Goal: Information Seeking & Learning: Find specific fact

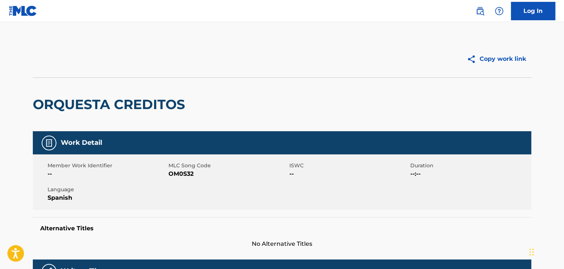
click at [139, 106] on h2 "ORQUESTA CREDITOS" at bounding box center [111, 104] width 156 height 17
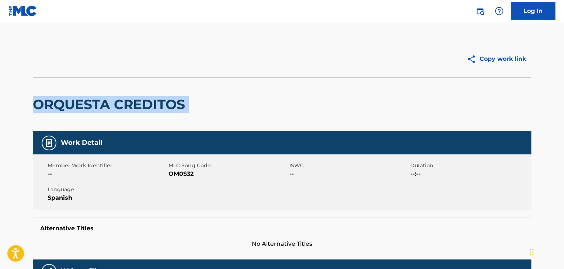
click at [139, 106] on h2 "ORQUESTA CREDITOS" at bounding box center [111, 104] width 156 height 17
copy div "ORQUESTA CREDITOS"
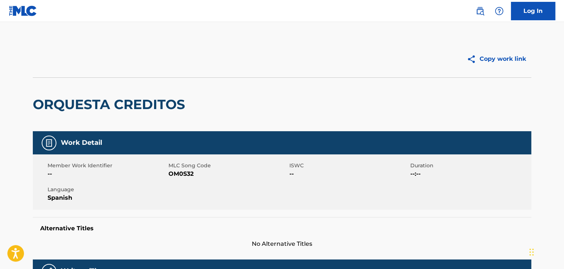
click at [195, 177] on span "OM0S32" at bounding box center [227, 174] width 119 height 9
click at [192, 175] on span "OM0S32" at bounding box center [227, 174] width 119 height 9
click at [189, 175] on span "OM0S32" at bounding box center [227, 174] width 119 height 9
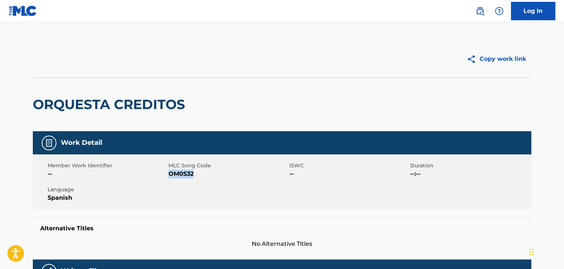
click at [189, 175] on span "OM0S32" at bounding box center [227, 174] width 119 height 9
copy span "OM0S32"
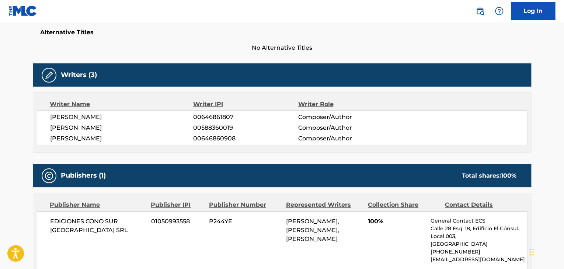
scroll to position [184, 0]
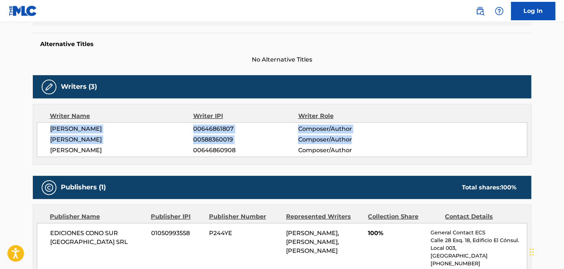
drag, startPoint x: 48, startPoint y: 128, endPoint x: 370, endPoint y: 143, distance: 322.9
click at [370, 143] on div "CLAUDIO MARCELO POUSADA 00646861807 Composer/Author HUGO ALEJANDRO FIGUERAS 005…" at bounding box center [282, 139] width 490 height 35
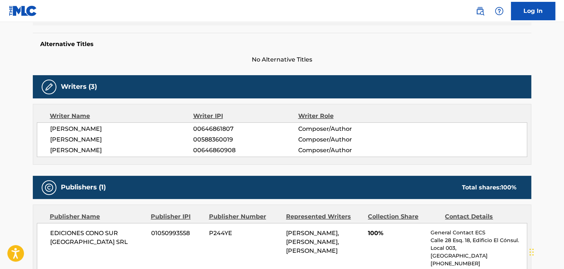
click at [364, 149] on span "Composer/Author" at bounding box center [345, 150] width 95 height 9
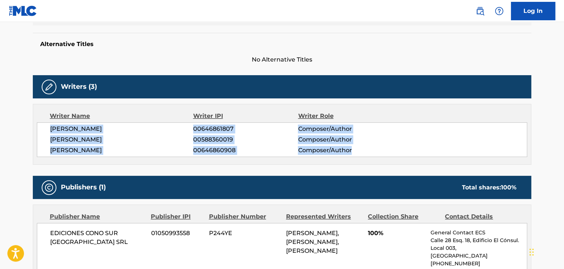
drag, startPoint x: 48, startPoint y: 129, endPoint x: 444, endPoint y: 146, distance: 397.0
click at [444, 146] on div "CLAUDIO MARCELO POUSADA 00646861807 Composer/Author HUGO ALEJANDRO FIGUERAS 005…" at bounding box center [282, 139] width 490 height 35
copy div "CLAUDIO MARCELO POUSADA 00646861807 Composer/Author HUGO ALEJANDRO FIGUERAS 005…"
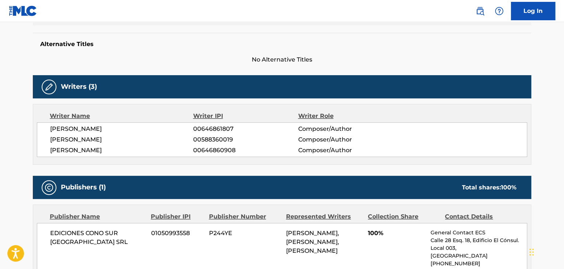
click at [267, 112] on div "Writer IPI" at bounding box center [245, 116] width 105 height 9
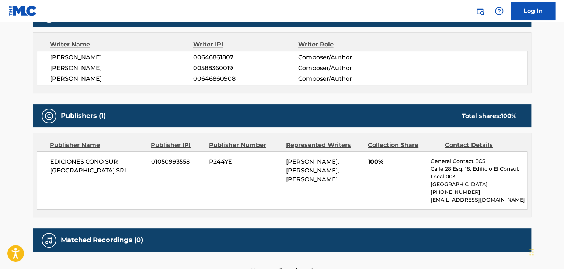
scroll to position [307, 0]
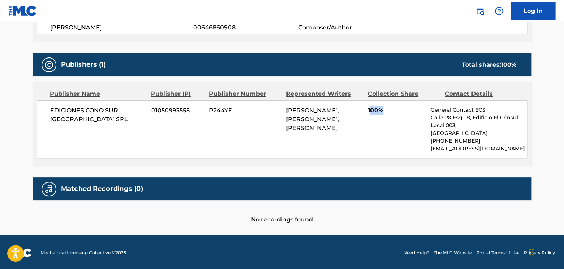
drag, startPoint x: 370, startPoint y: 104, endPoint x: 385, endPoint y: 107, distance: 15.4
click at [385, 107] on div "EDICIONES CONO SUR URUGUAY SRL 01050993558 P244YE CLAUDIO MARCELO POUSADA, HUGO…" at bounding box center [282, 129] width 490 height 58
click at [381, 112] on span "100%" at bounding box center [396, 110] width 57 height 9
drag, startPoint x: 365, startPoint y: 112, endPoint x: 390, endPoint y: 107, distance: 26.1
click at [390, 107] on div "EDICIONES CONO SUR URUGUAY SRL 01050993558 P244YE CLAUDIO MARCELO POUSADA, HUGO…" at bounding box center [282, 129] width 490 height 58
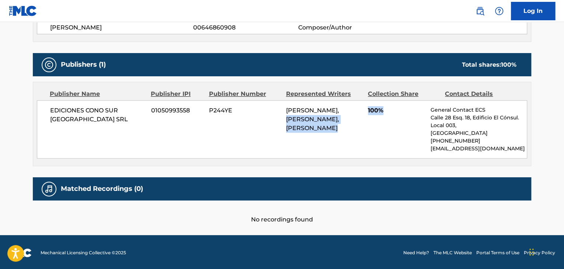
click at [391, 120] on div "EDICIONES CONO SUR URUGUAY SRL 01050993558 P244YE CLAUDIO MARCELO POUSADA, HUGO…" at bounding box center [282, 129] width 490 height 58
drag, startPoint x: 369, startPoint y: 108, endPoint x: 391, endPoint y: 120, distance: 25.1
click at [389, 109] on div "EDICIONES CONO SUR URUGUAY SRL 01050993558 P244YE CLAUDIO MARCELO POUSADA, HUGO…" at bounding box center [282, 129] width 490 height 58
click at [396, 136] on div "EDICIONES CONO SUR URUGUAY SRL 01050993558 P244YE CLAUDIO MARCELO POUSADA, HUGO…" at bounding box center [282, 129] width 490 height 58
drag, startPoint x: 366, startPoint y: 110, endPoint x: 386, endPoint y: 109, distance: 19.9
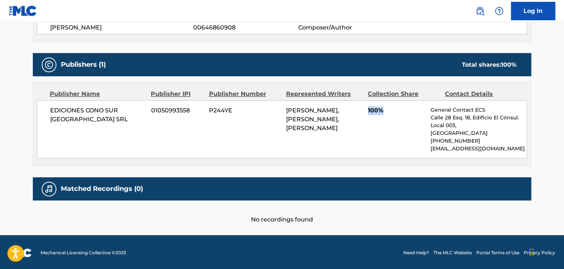
click at [386, 109] on div "EDICIONES CONO SUR URUGUAY SRL 01050993558 P244YE CLAUDIO MARCELO POUSADA, HUGO…" at bounding box center [282, 129] width 490 height 58
copy span "100%"
drag, startPoint x: 98, startPoint y: 124, endPoint x: 46, endPoint y: 111, distance: 53.3
click at [46, 111] on div "EDICIONES CONO SUR URUGUAY SRL 01050993558 P244YE CLAUDIO MARCELO POUSADA, HUGO…" at bounding box center [282, 129] width 490 height 58
copy span "EDICIONES CONO SUR [GEOGRAPHIC_DATA] SRL"
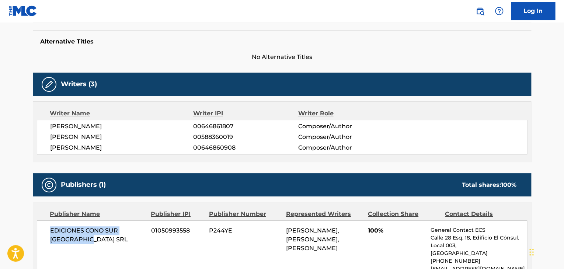
scroll to position [185, 0]
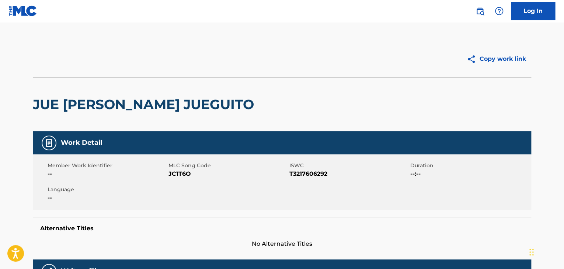
click at [67, 98] on h2 "JUE JUE JUE JUEGUITO" at bounding box center [145, 104] width 225 height 17
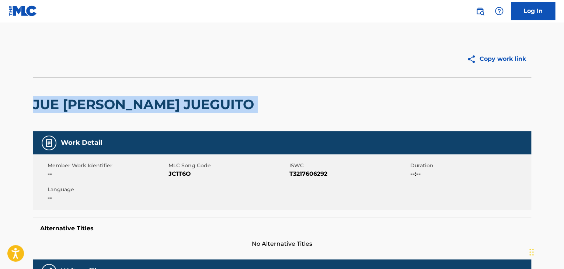
click at [67, 98] on h2 "JUE JUE JUE JUEGUITO" at bounding box center [145, 104] width 225 height 17
copy div "JUE JUE JUE JUEGUITO"
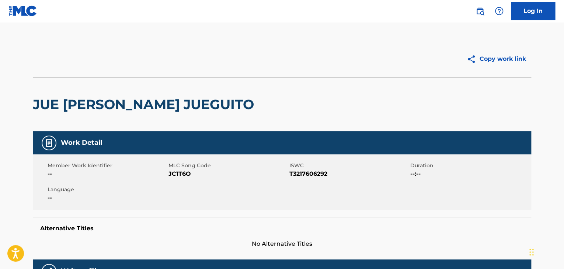
click at [175, 177] on span "JC1T6O" at bounding box center [227, 174] width 119 height 9
copy span "JC1T6O"
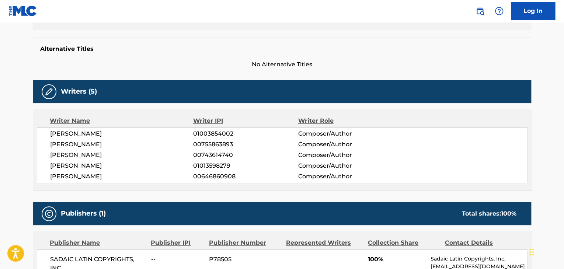
scroll to position [123, 0]
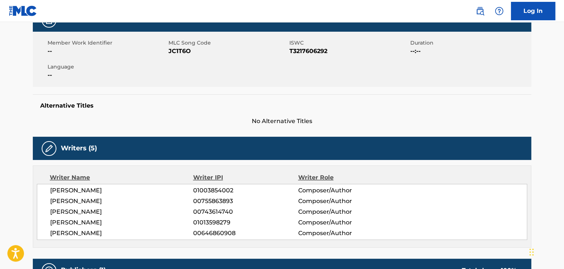
click at [298, 52] on span "T3217606292" at bounding box center [348, 51] width 119 height 9
copy span "T3217606292"
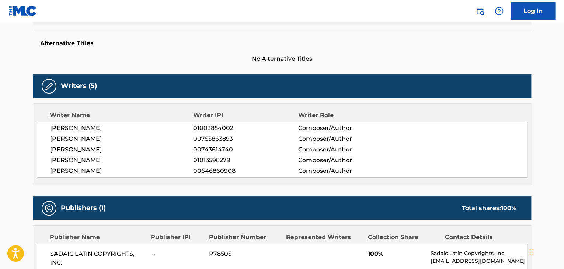
scroll to position [246, 0]
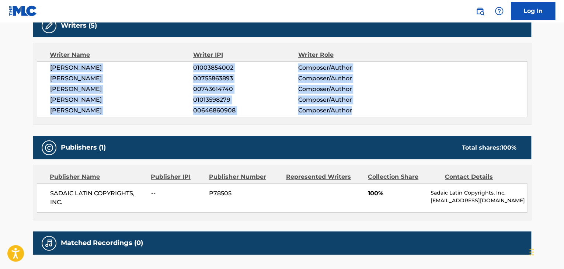
drag, startPoint x: 48, startPoint y: 67, endPoint x: 372, endPoint y: 108, distance: 326.9
click at [372, 108] on div "CARLOS MARIA ETCHEVERS 01003854002 Composer/Author MAURICIO GERMAN ZUBIRI 00755…" at bounding box center [282, 89] width 490 height 56
copy div "CARLOS MARIA ETCHEVERS 01003854002 Composer/Author MAURICIO GERMAN ZUBIRI 00755…"
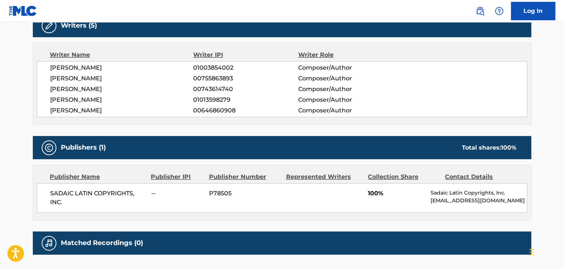
click at [82, 179] on div "Publisher Name" at bounding box center [97, 177] width 95 height 9
drag, startPoint x: 50, startPoint y: 192, endPoint x: 67, endPoint y: 203, distance: 20.4
click at [67, 203] on span "SADAIC LATIN COPYRIGHTS, INC." at bounding box center [97, 198] width 95 height 18
copy span "SADAIC LATIN COPYRIGHTS, INC."
